Goal: Obtain resource: Download file/media

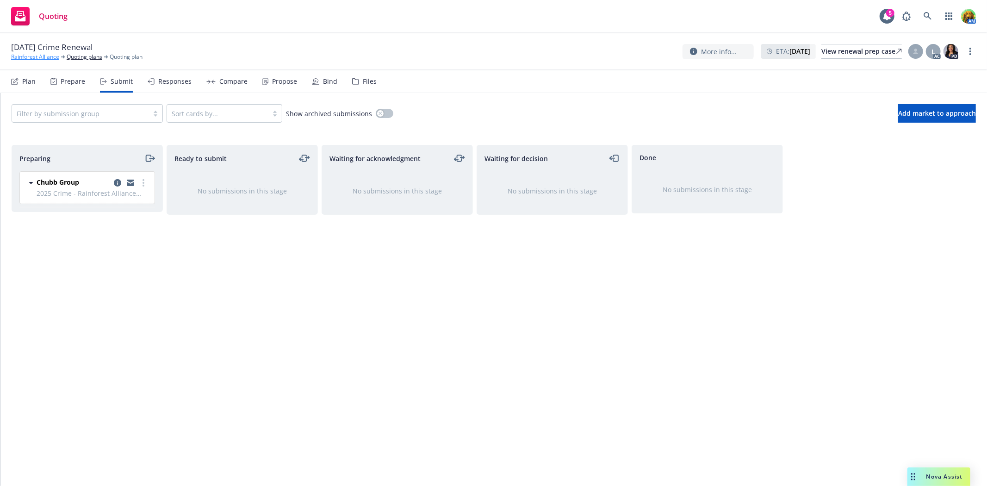
click at [39, 57] on link "Rainforest Alliance" at bounding box center [35, 57] width 48 height 8
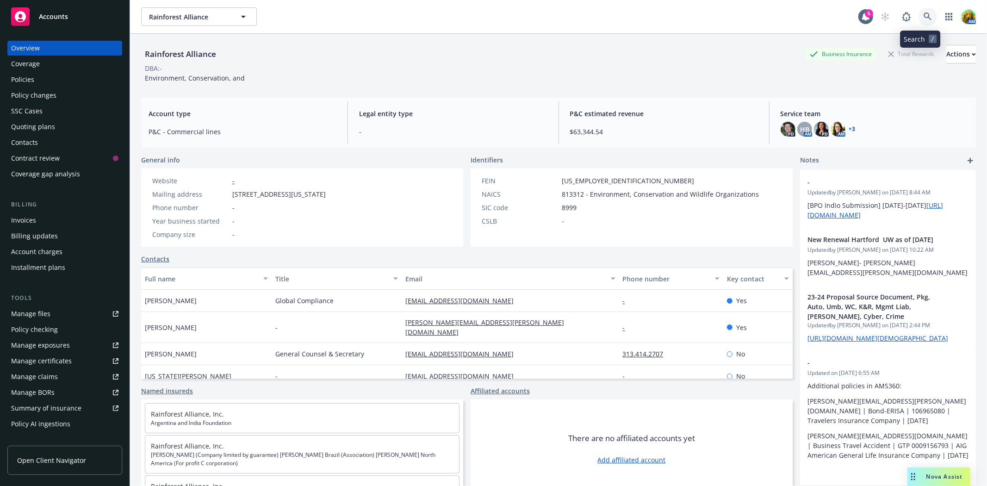
click at [920, 11] on link at bounding box center [927, 16] width 19 height 19
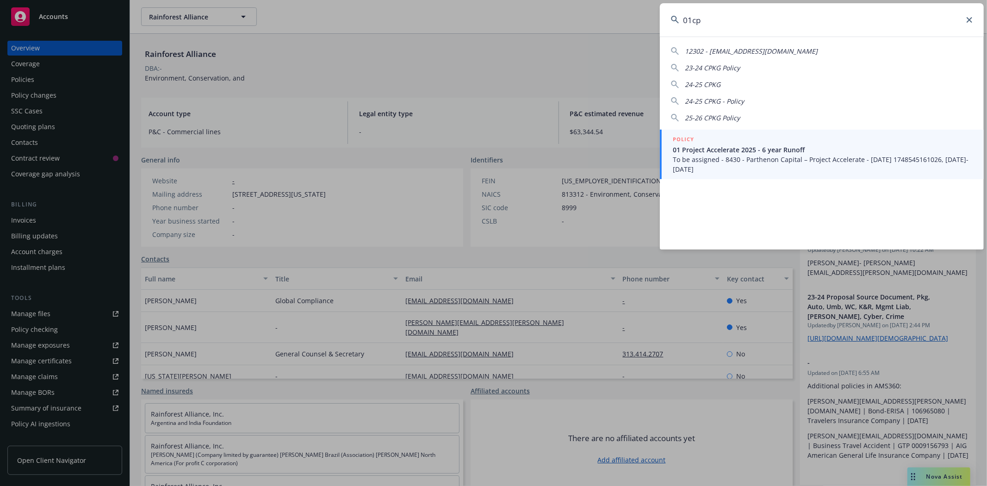
drag, startPoint x: 743, startPoint y: 30, endPoint x: 651, endPoint y: 31, distance: 92.0
click at [651, 31] on div "01cp 12302 - [EMAIL_ADDRESS][DOMAIN_NAME] 23-24 CPKG Policy 24-25 CPKG 24-25 CP…" at bounding box center [493, 243] width 987 height 486
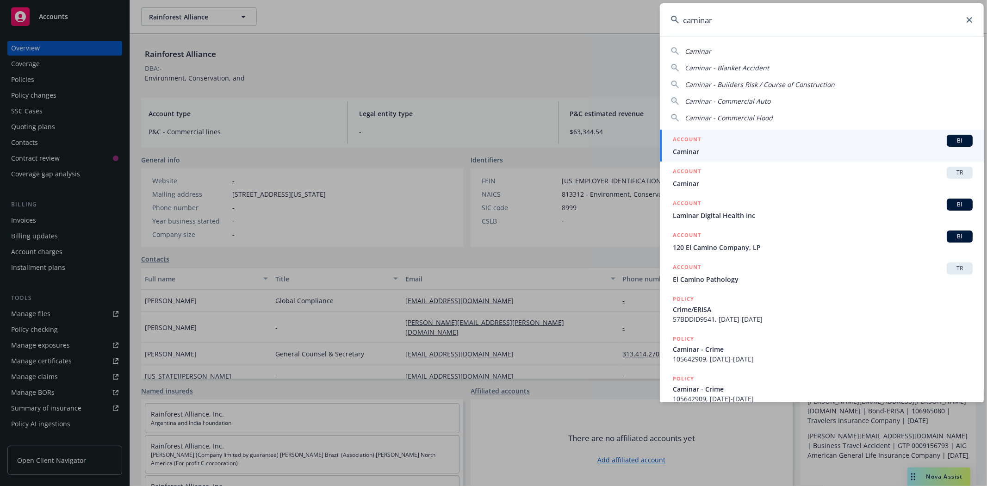
type input "caminar"
click at [730, 140] on div "ACCOUNT BI" at bounding box center [823, 141] width 300 height 12
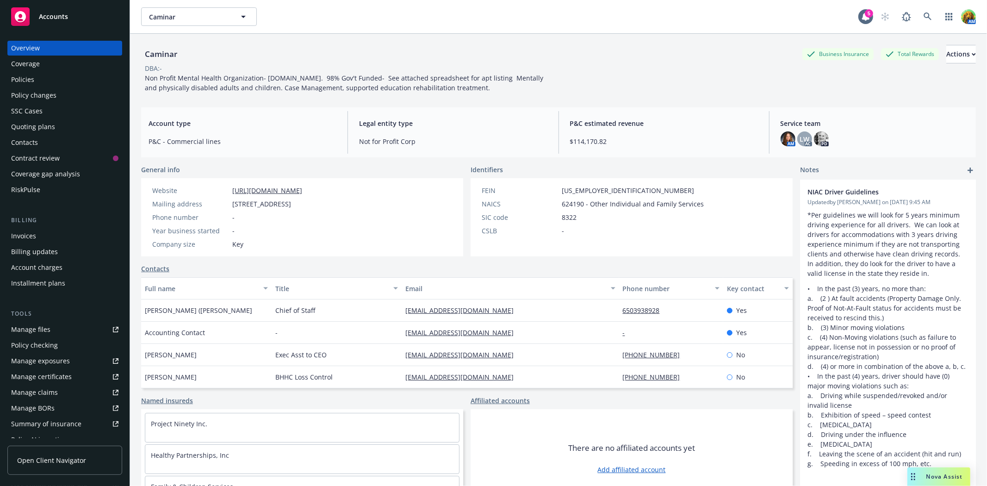
click at [57, 85] on div "Policies" at bounding box center [64, 79] width 107 height 15
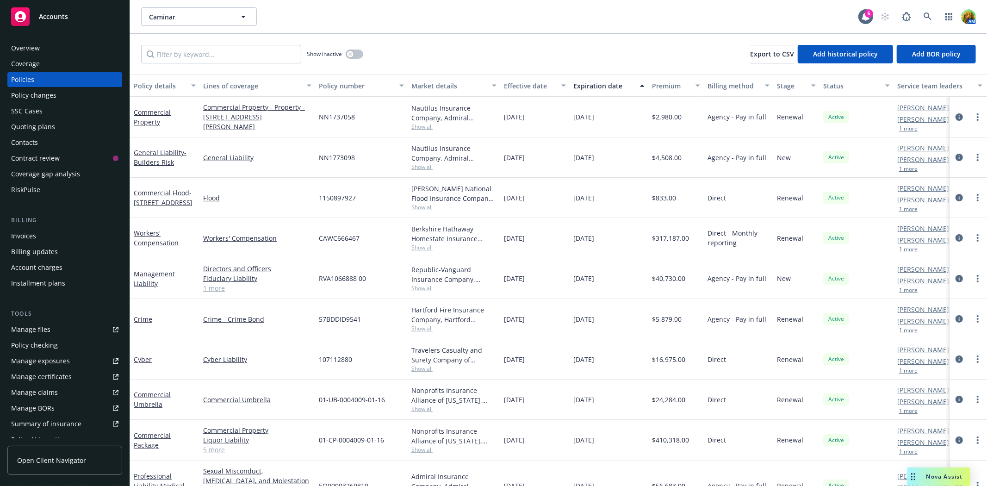
scroll to position [24, 0]
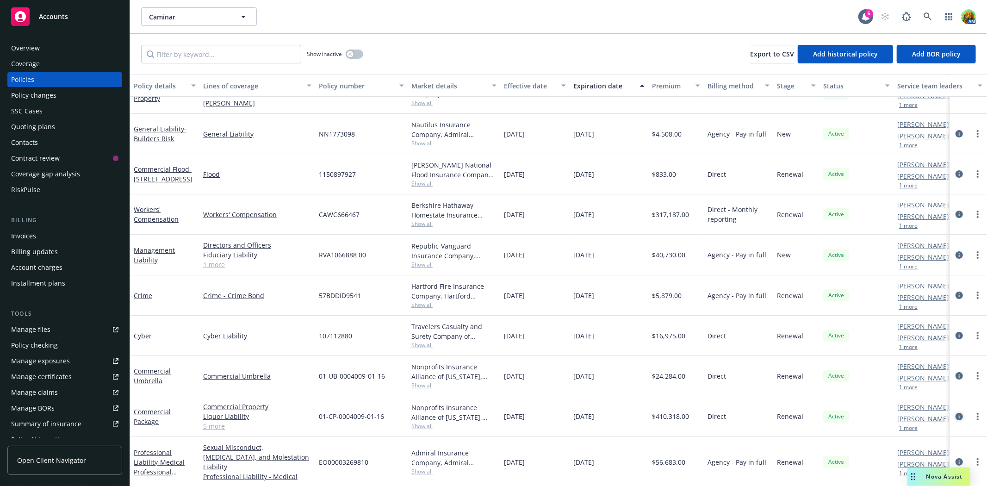
click at [955, 416] on icon "circleInformation" at bounding box center [958, 416] width 7 height 7
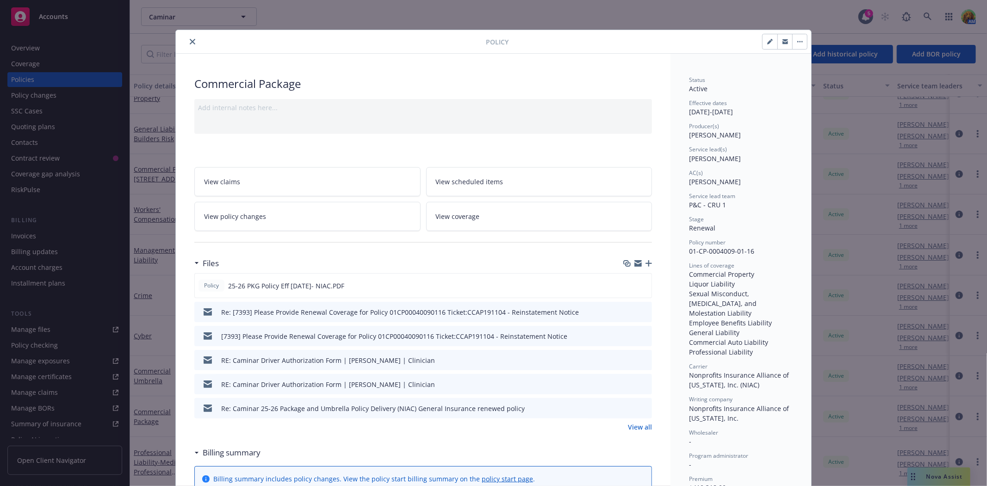
click at [625, 315] on button at bounding box center [628, 312] width 7 height 10
click at [639, 309] on icon "preview file" at bounding box center [643, 311] width 8 height 6
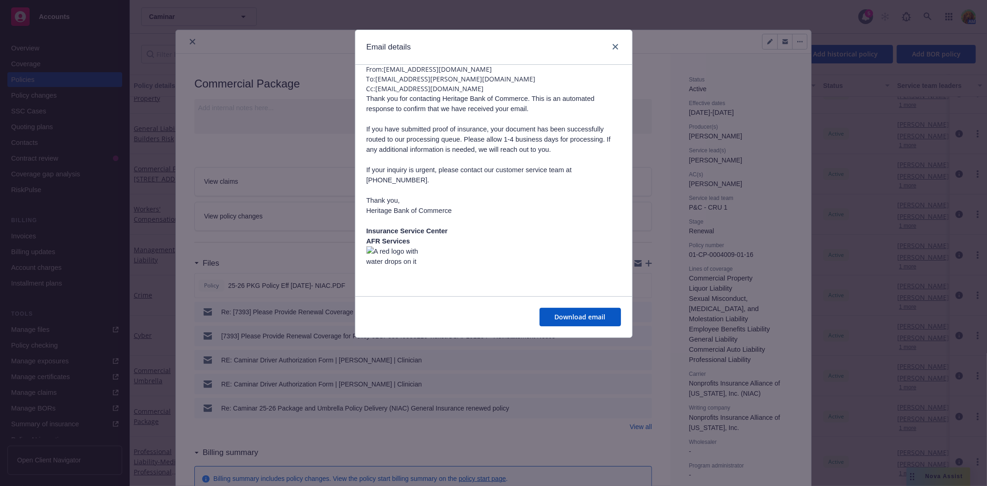
scroll to position [59, 0]
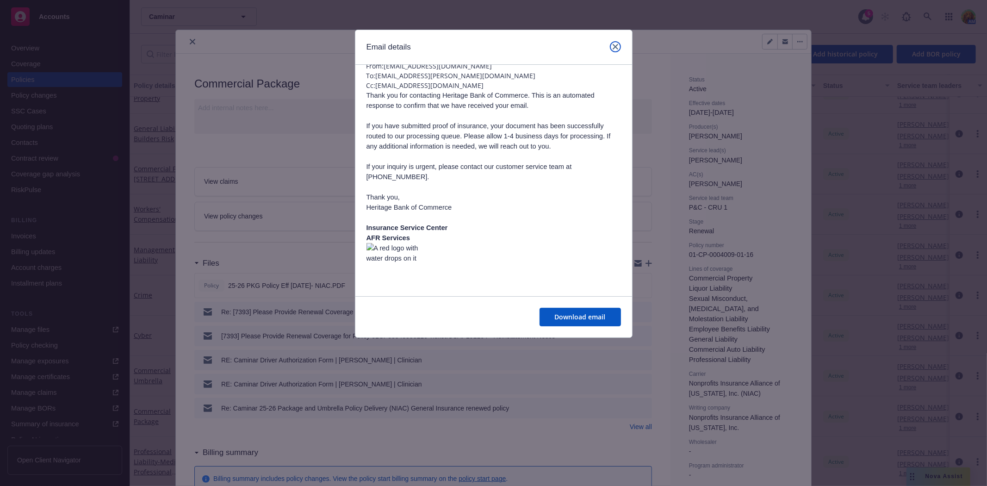
click at [611, 47] on link "close" at bounding box center [615, 46] width 11 height 11
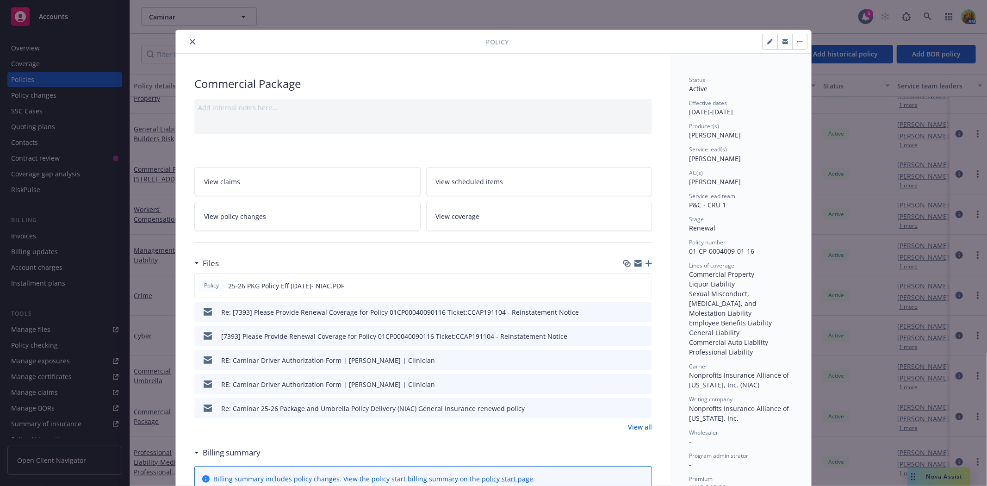
click at [641, 334] on icon "preview file" at bounding box center [643, 335] width 8 height 6
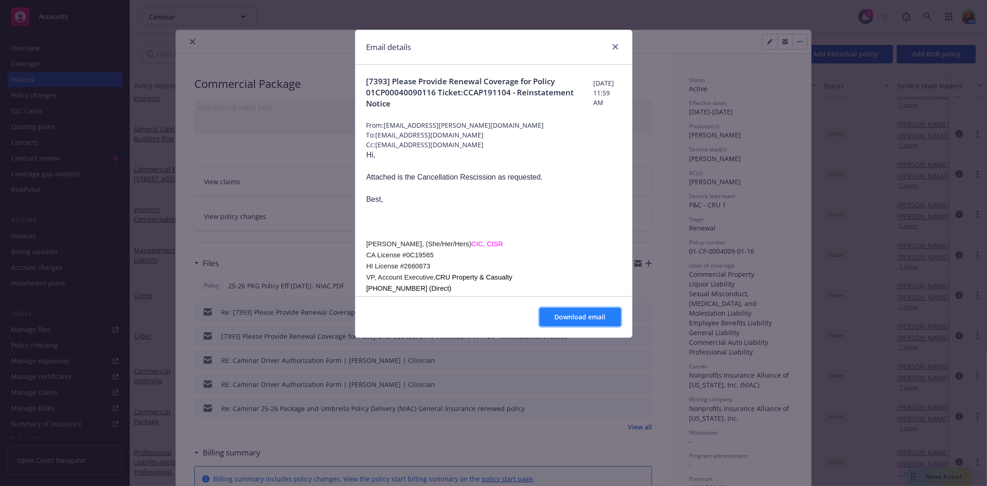
click at [565, 316] on span "Download email" at bounding box center [580, 316] width 51 height 9
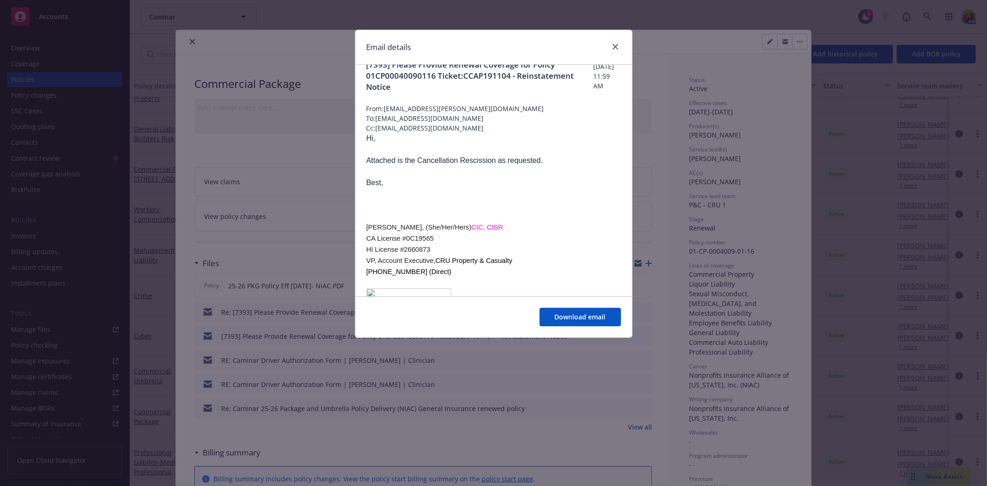
scroll to position [0, 0]
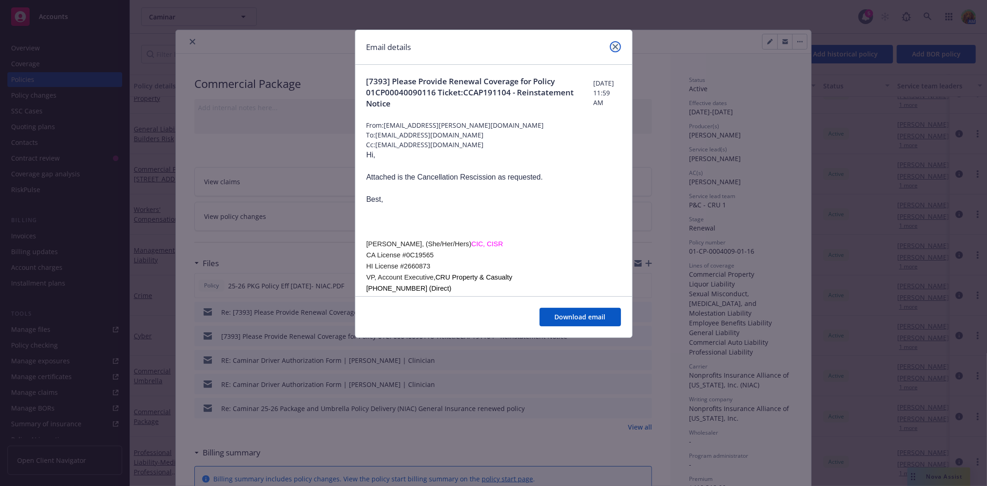
click at [613, 48] on icon "close" at bounding box center [615, 47] width 6 height 6
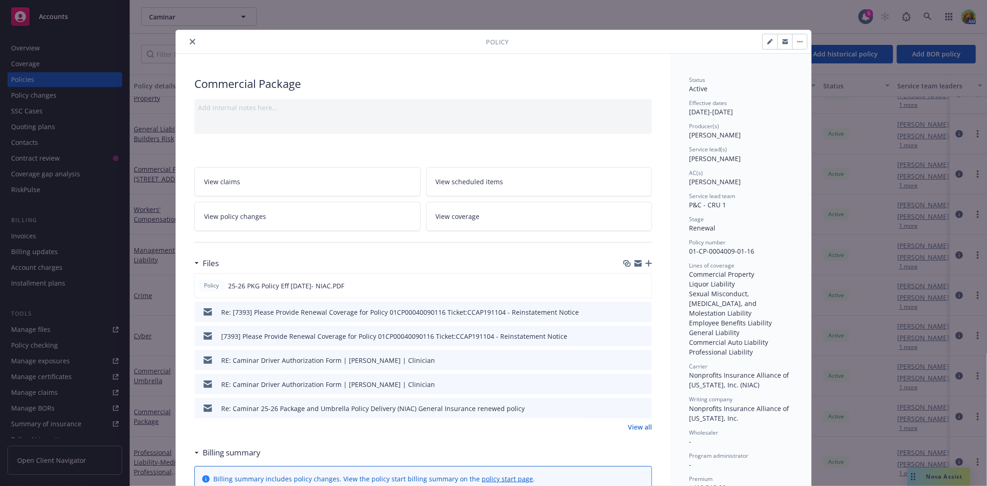
click at [188, 45] on button "close" at bounding box center [192, 41] width 11 height 11
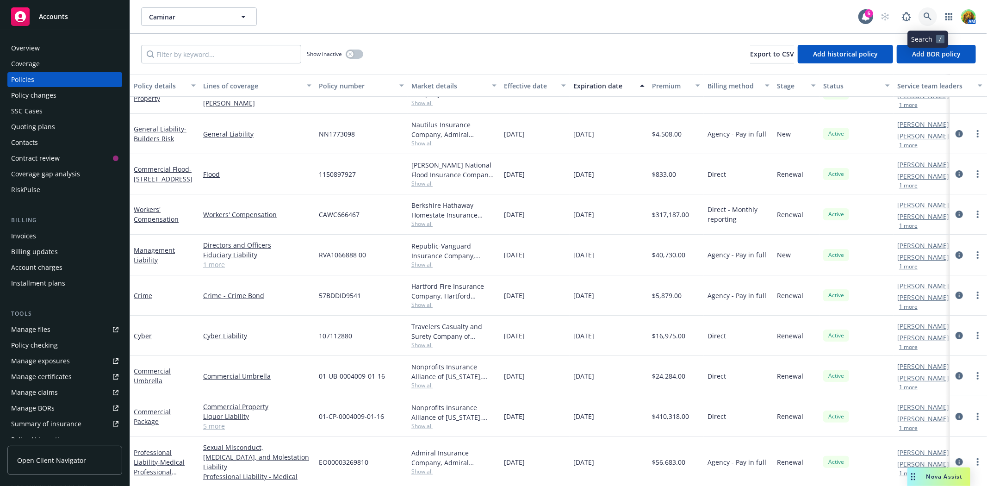
click at [923, 19] on icon at bounding box center [927, 16] width 8 height 8
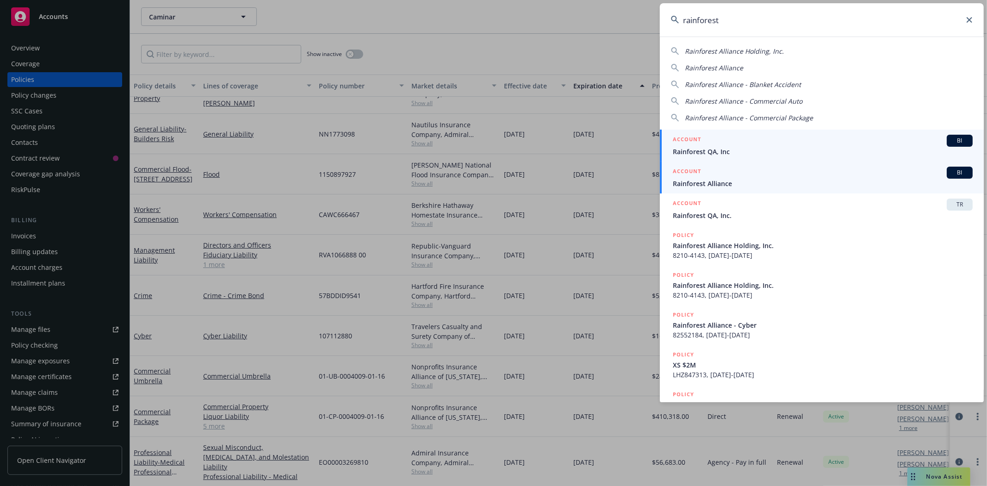
type input "rainforest"
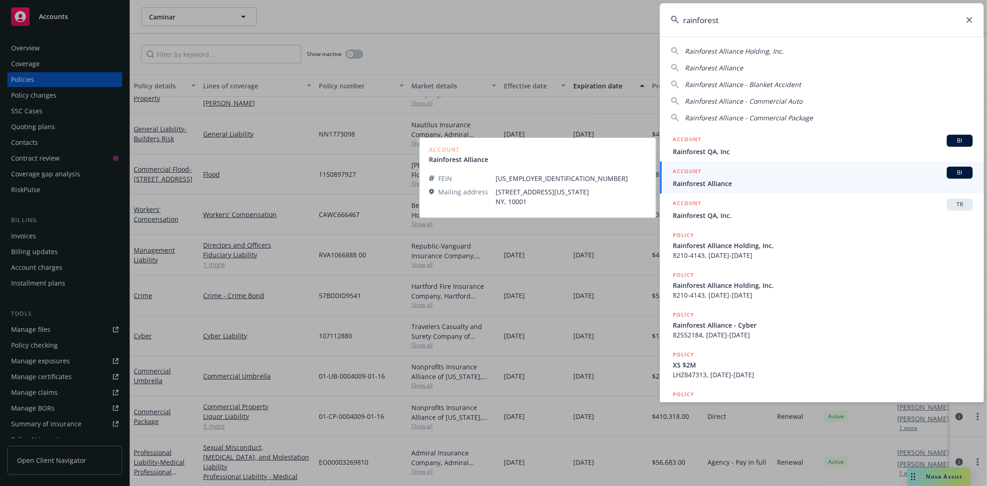
click at [733, 186] on span "Rainforest Alliance" at bounding box center [823, 184] width 300 height 10
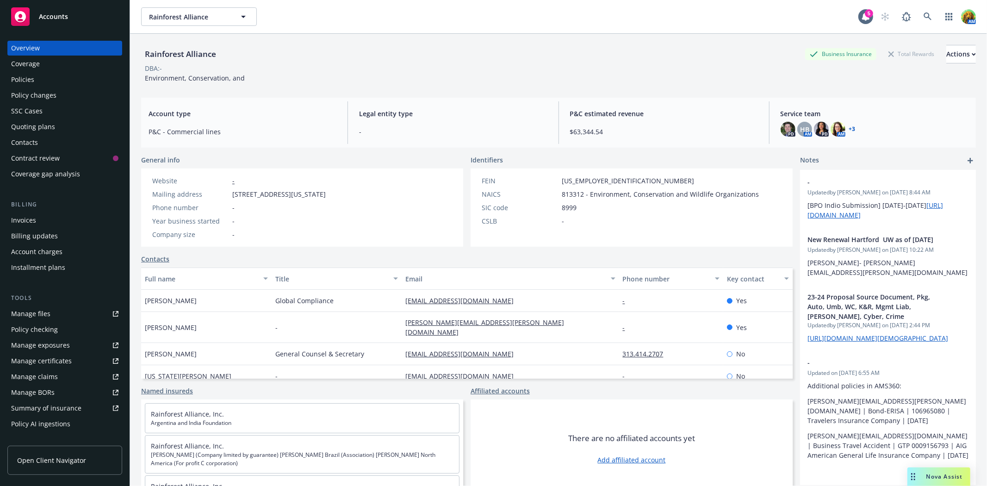
click at [9, 312] on link "Manage files" at bounding box center [64, 313] width 115 height 15
click at [25, 78] on div "Policies" at bounding box center [22, 79] width 23 height 15
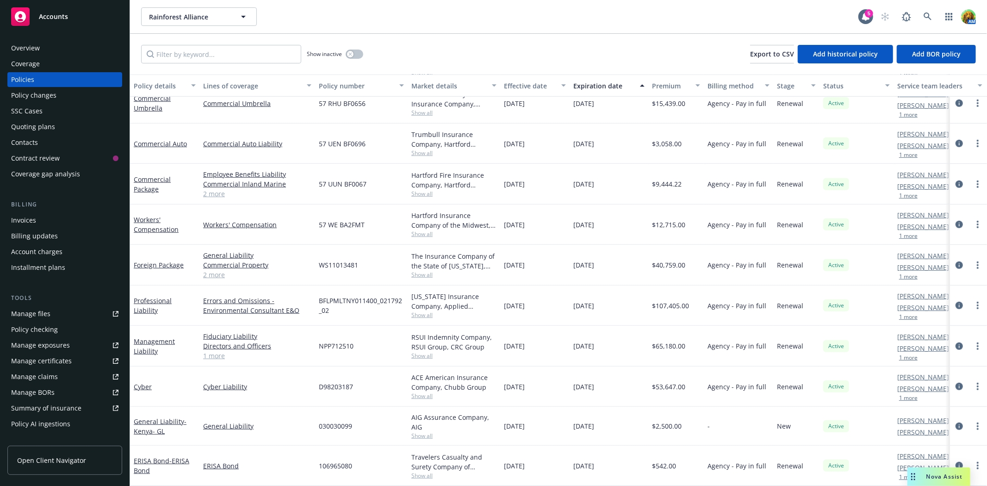
scroll to position [580, 0]
click at [142, 382] on link "Cyber" at bounding box center [143, 386] width 18 height 9
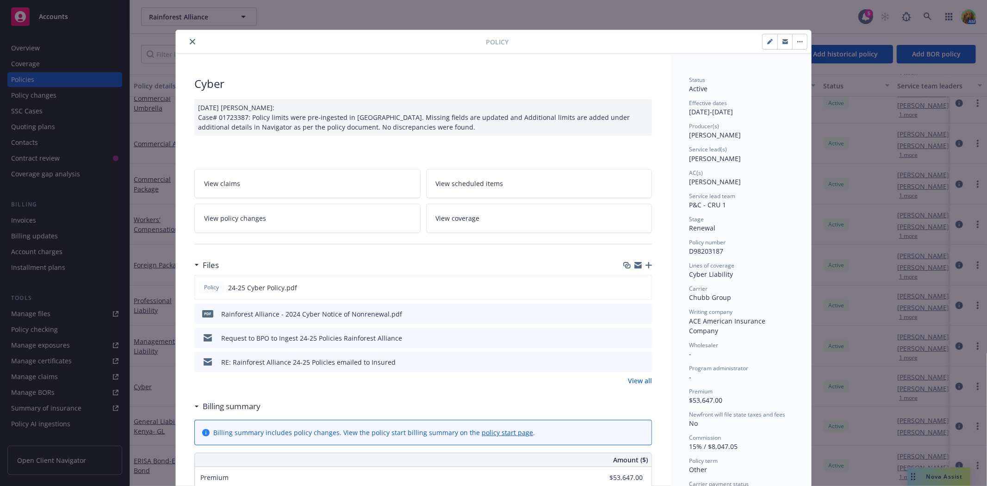
click at [636, 385] on link "View all" at bounding box center [640, 381] width 24 height 10
